Goal: Task Accomplishment & Management: Manage account settings

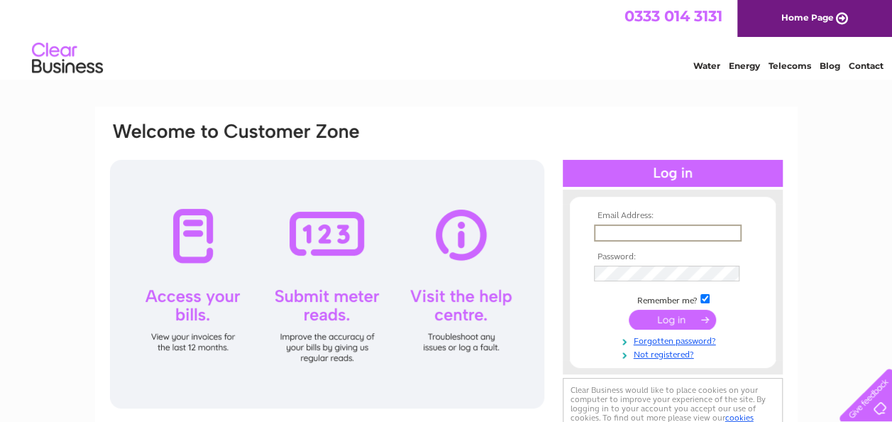
click at [622, 224] on input "text" at bounding box center [668, 232] width 148 height 17
type input "info@yewtreebutchers.co.uk"
click at [667, 315] on input "submit" at bounding box center [672, 320] width 87 height 20
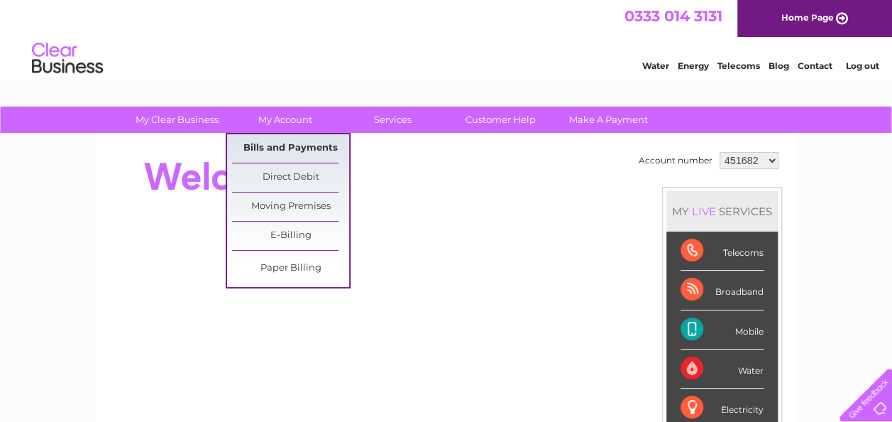
click at [282, 155] on link "Bills and Payments" at bounding box center [290, 148] width 117 height 28
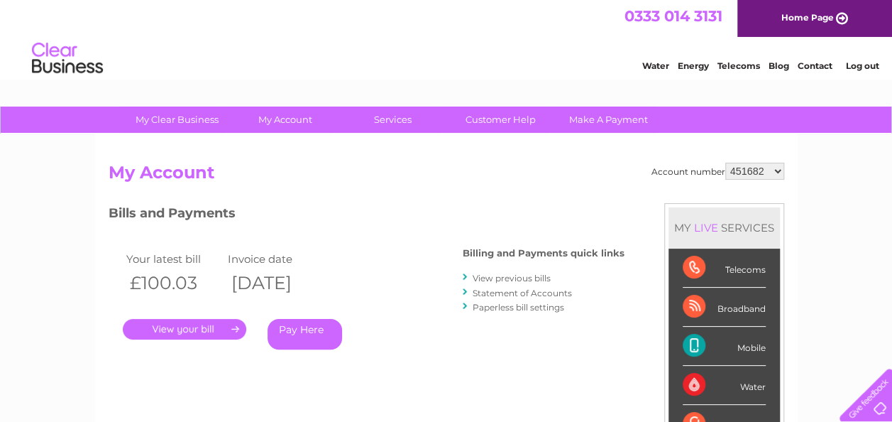
click at [783, 172] on select "451682 1140319" at bounding box center [754, 171] width 59 height 17
select select "1140319"
click at [726, 163] on select "451682 1140319" at bounding box center [754, 171] width 59 height 17
click at [233, 328] on link "." at bounding box center [184, 329] width 123 height 21
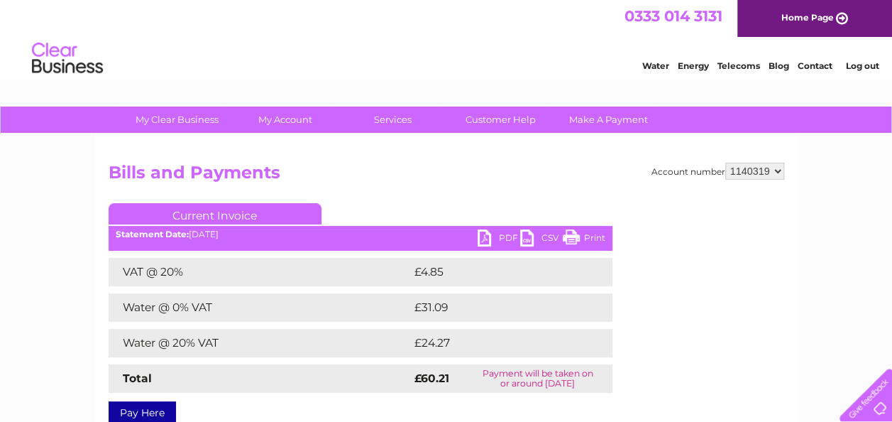
click at [486, 233] on link "PDF" at bounding box center [499, 239] width 43 height 21
click at [855, 68] on link "Log out" at bounding box center [861, 65] width 33 height 11
